Goal: Task Accomplishment & Management: Manage account settings

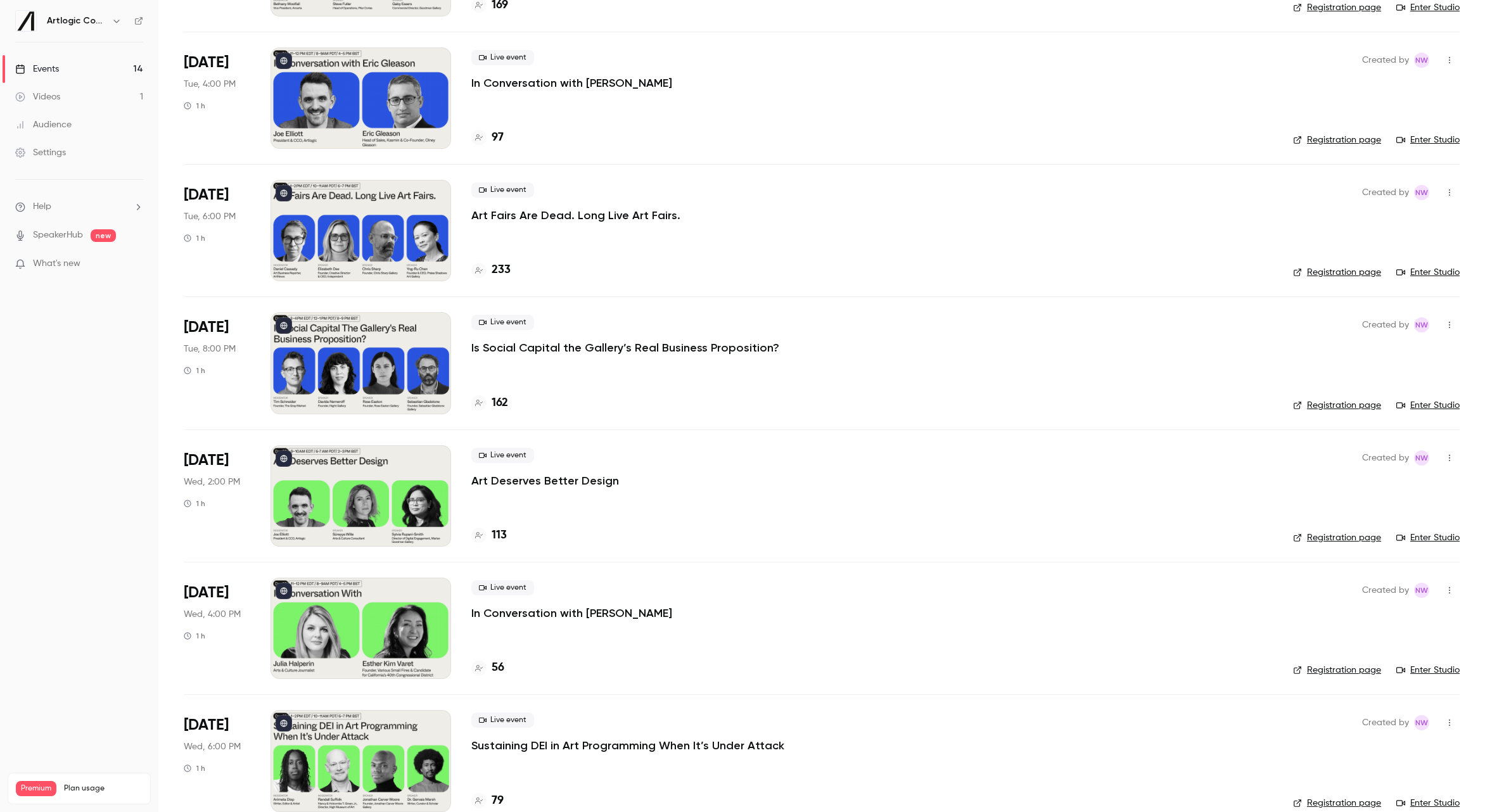
scroll to position [626, 0]
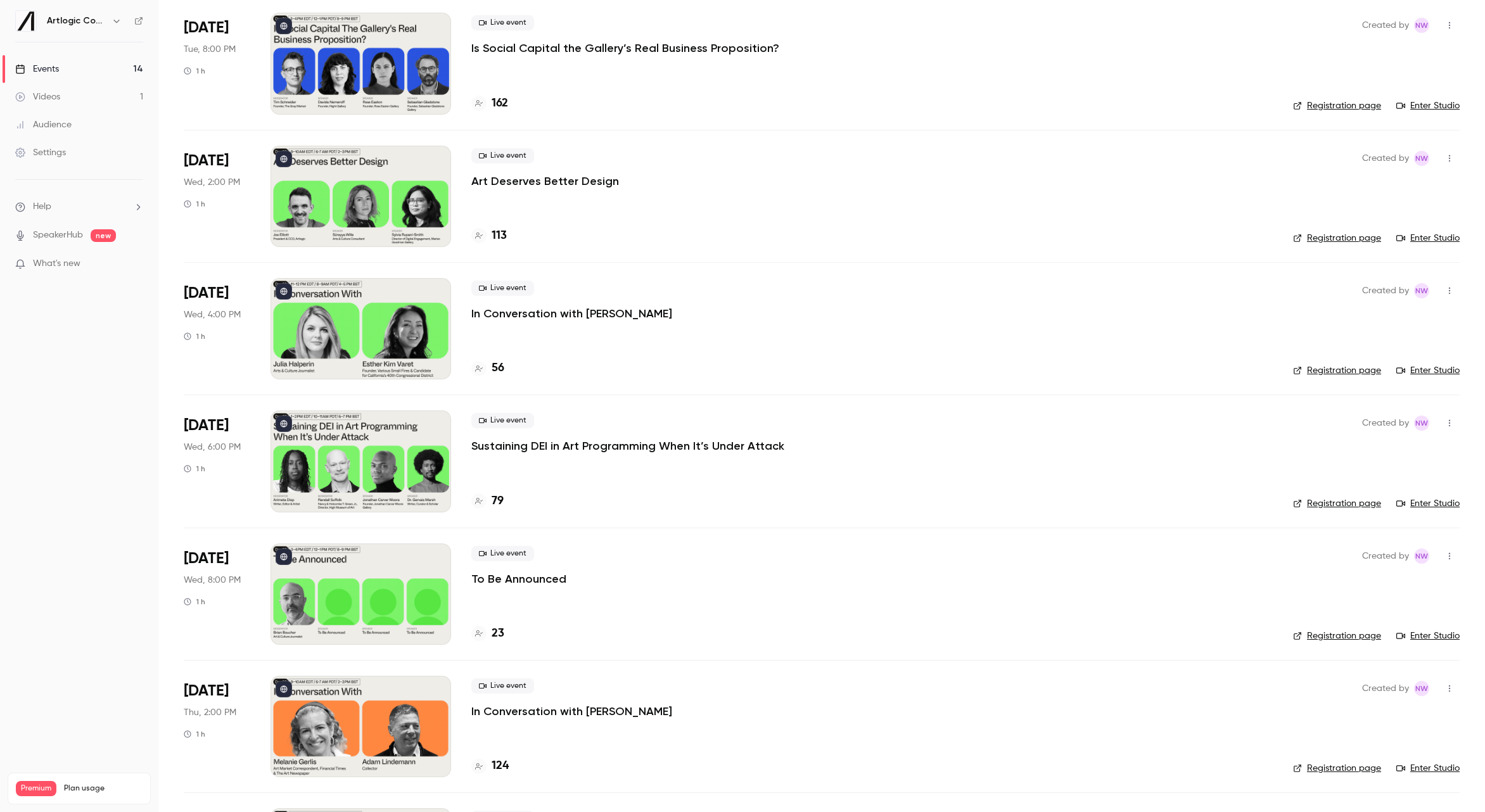
click at [629, 584] on div "Live event To Be Announced" at bounding box center [872, 566] width 802 height 41
click at [570, 582] on div "Live event To Be Announced" at bounding box center [872, 566] width 802 height 41
click at [544, 576] on p "To Be Announced" at bounding box center [519, 578] width 95 height 15
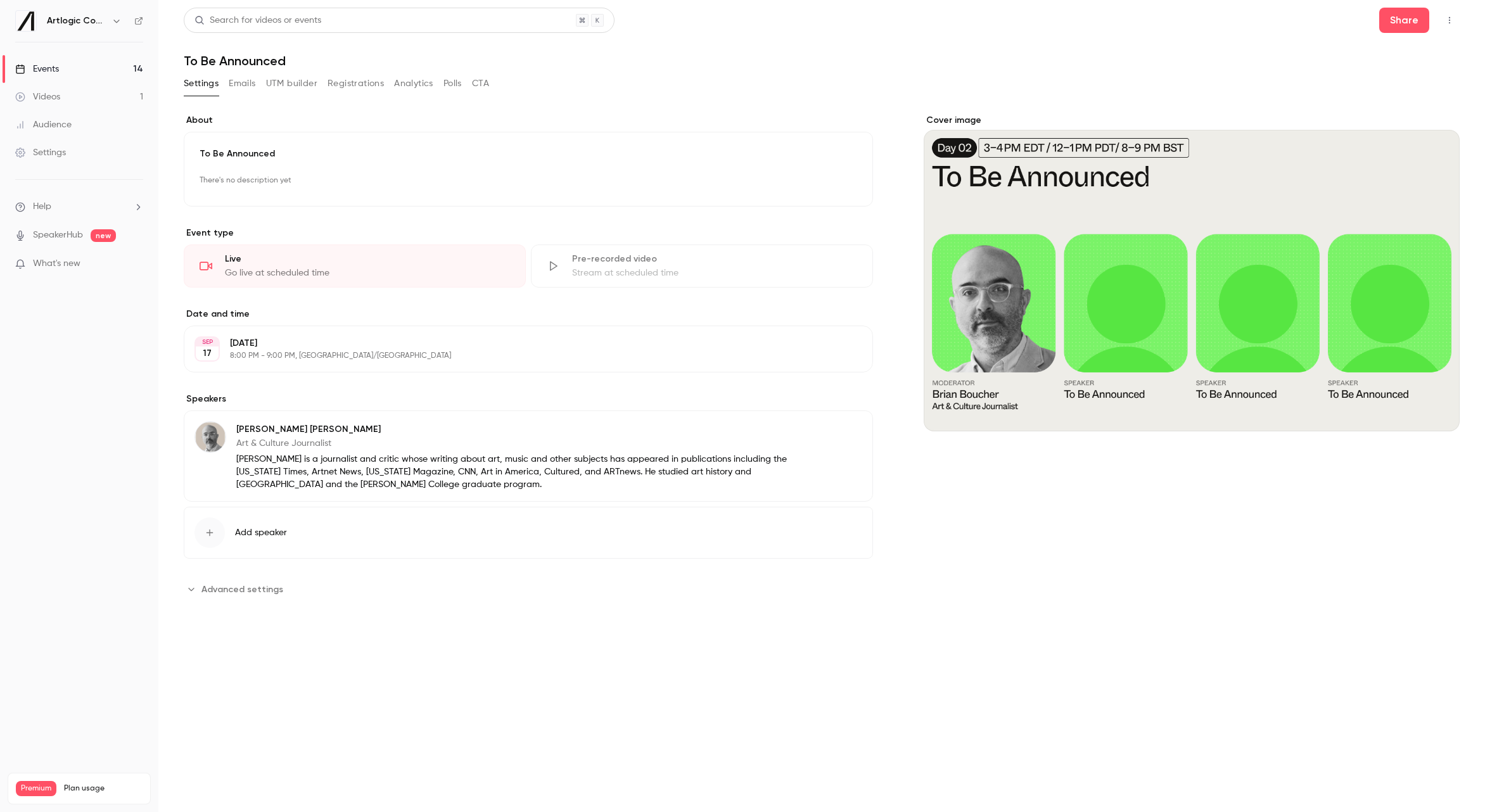
drag, startPoint x: 266, startPoint y: 585, endPoint x: 304, endPoint y: 582, distance: 38.1
click at [266, 585] on span "Advanced settings" at bounding box center [242, 589] width 82 height 13
click at [81, 69] on link "Events 14" at bounding box center [79, 69] width 158 height 28
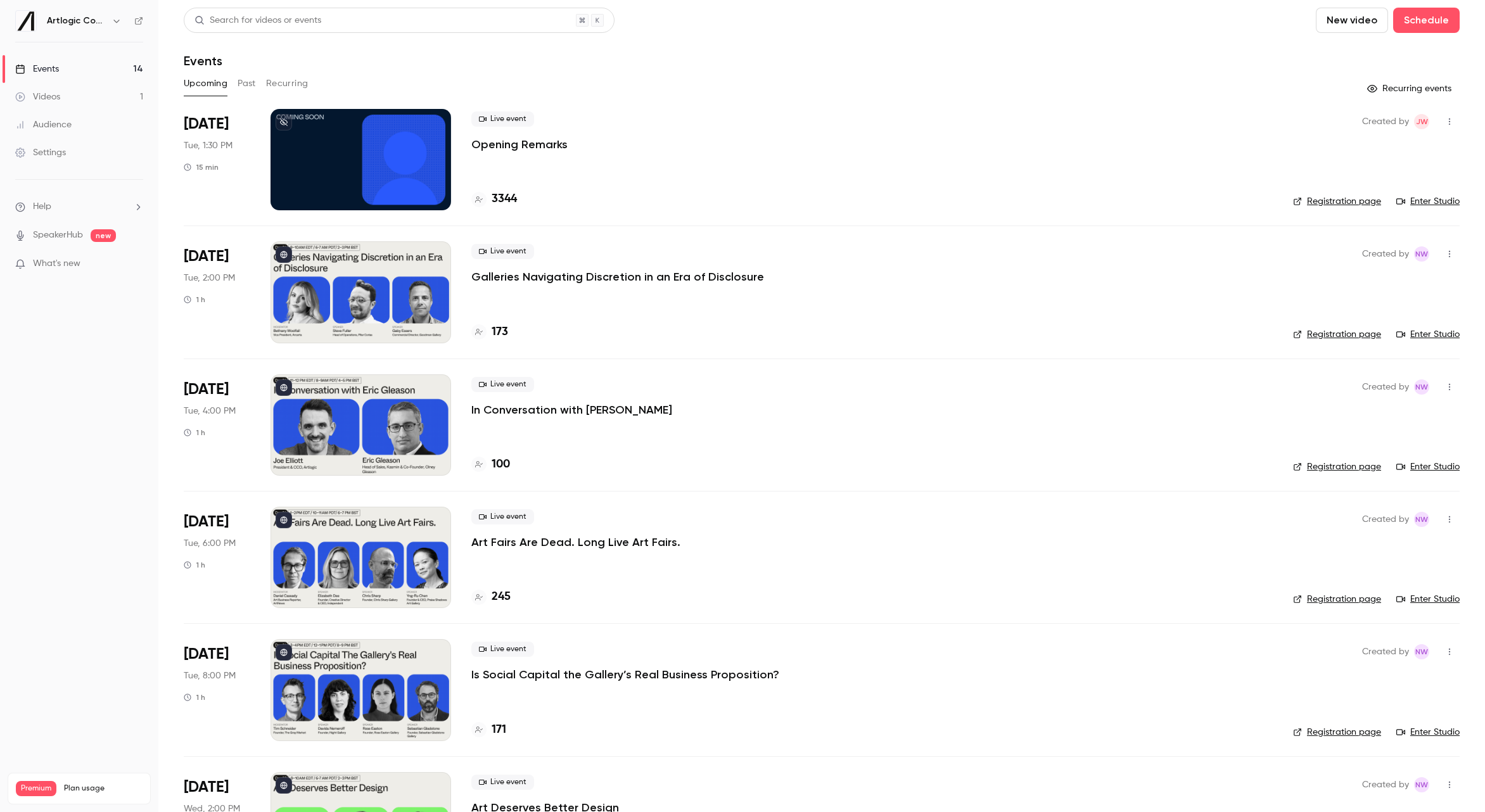
click at [600, 258] on div "Live event Galleries Navigating Discretion in an Era of Disclosure" at bounding box center [872, 264] width 802 height 41
click at [582, 419] on div "Live event In Conversation with [PERSON_NAME] 100" at bounding box center [872, 424] width 802 height 101
click at [588, 410] on p "In Conversation with [PERSON_NAME]" at bounding box center [571, 410] width 200 height 15
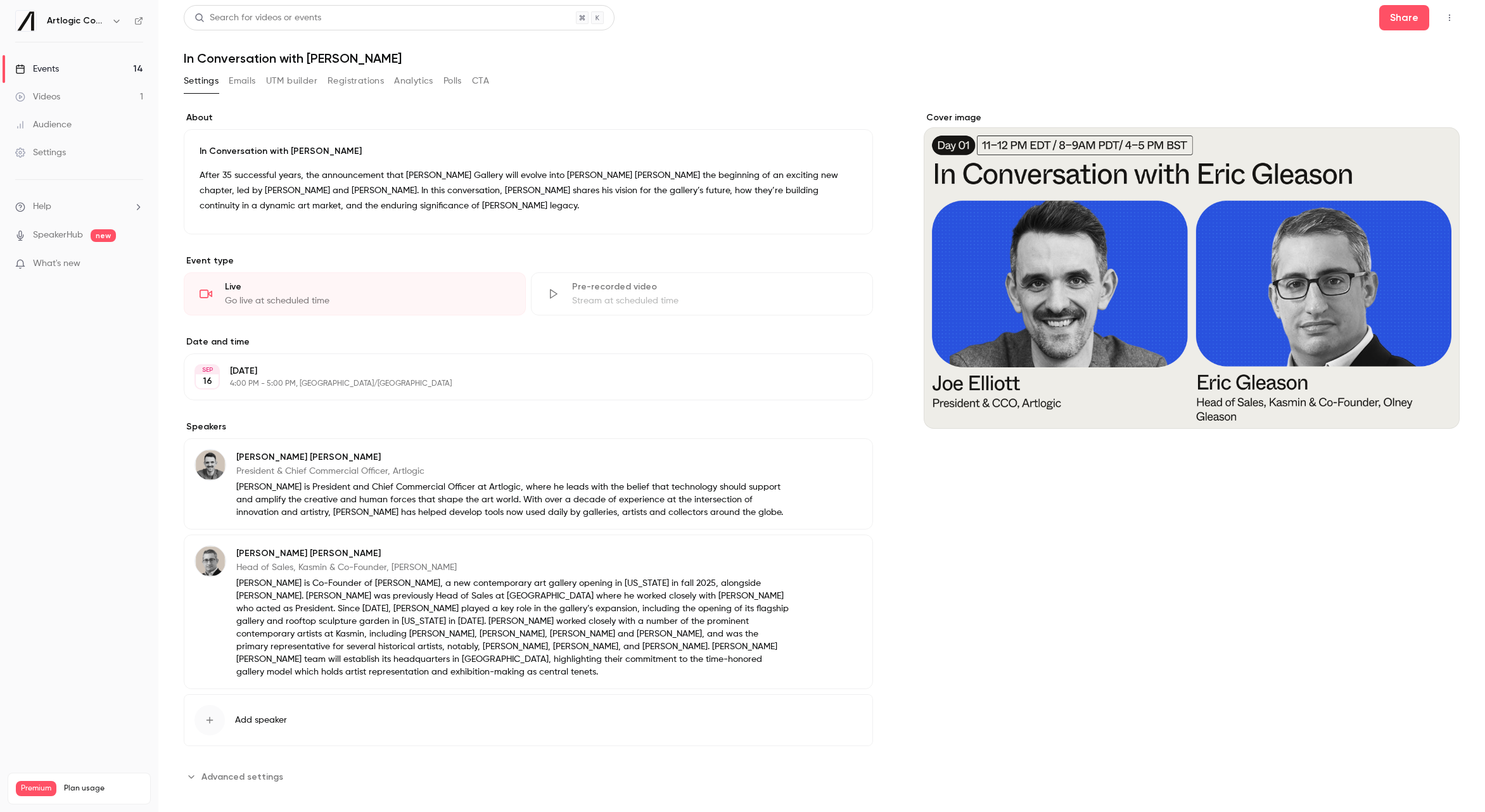
click at [253, 770] on span "Advanced settings" at bounding box center [242, 776] width 82 height 13
